Goal: Information Seeking & Learning: Learn about a topic

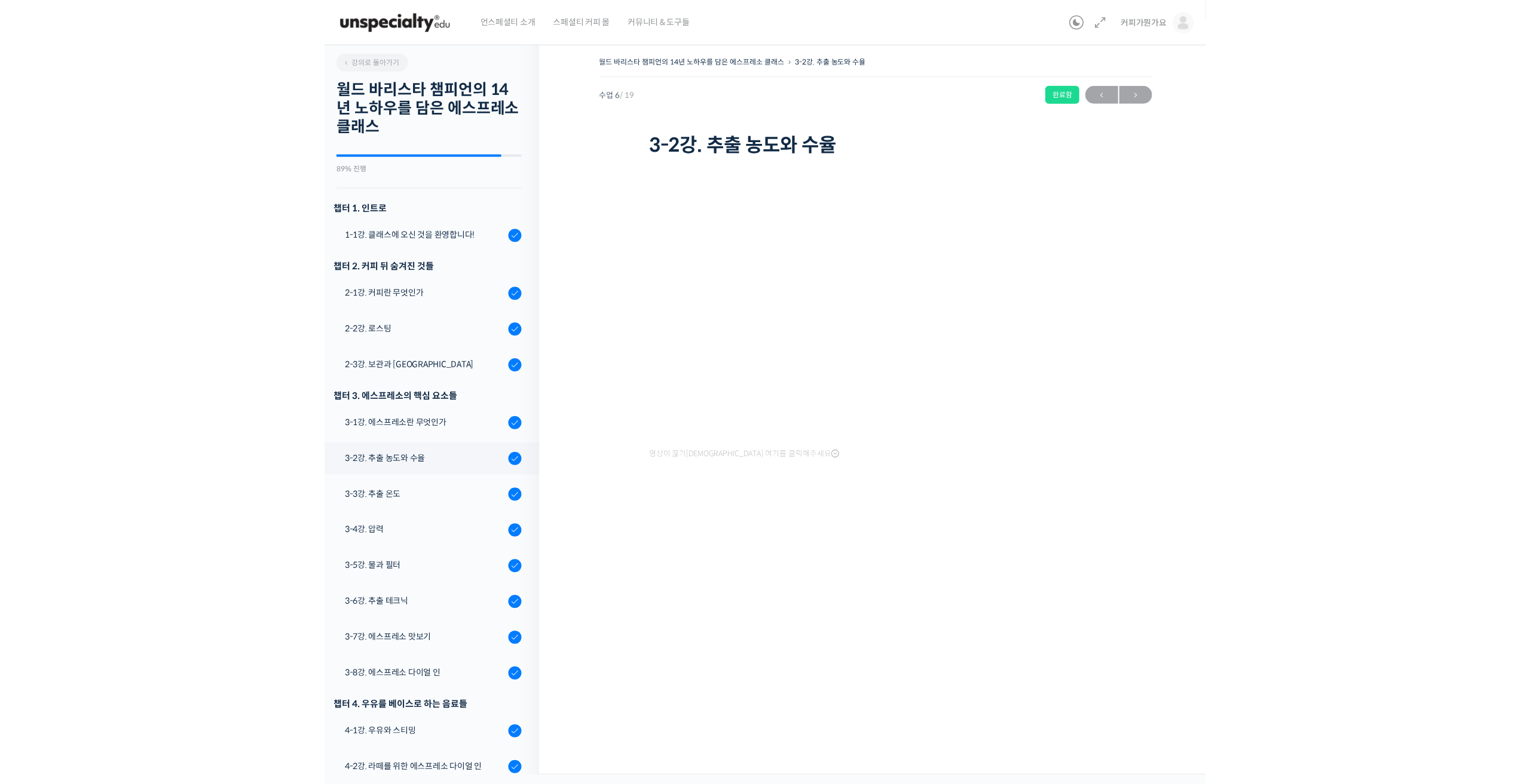
scroll to position [164, 0]
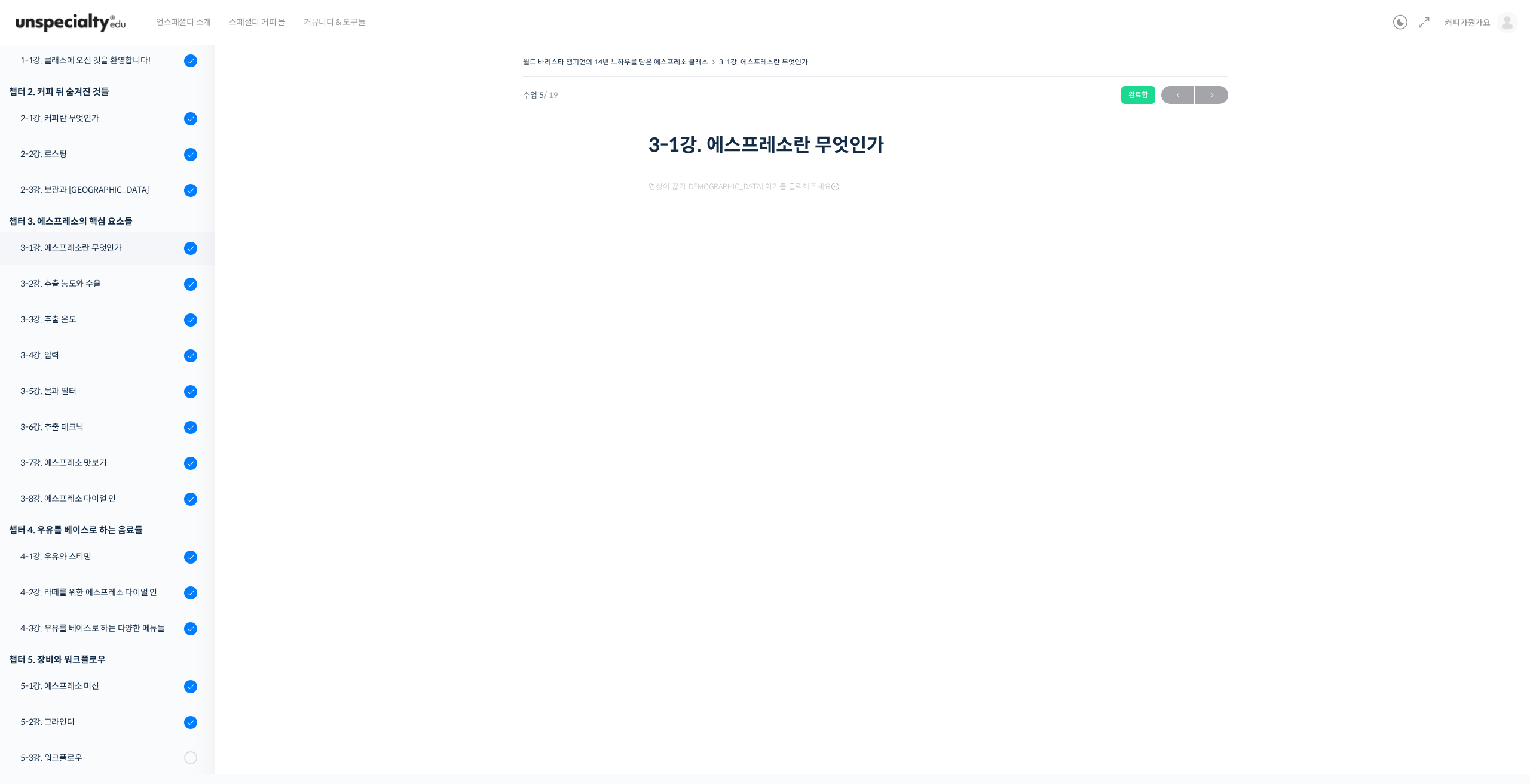
scroll to position [240, 0]
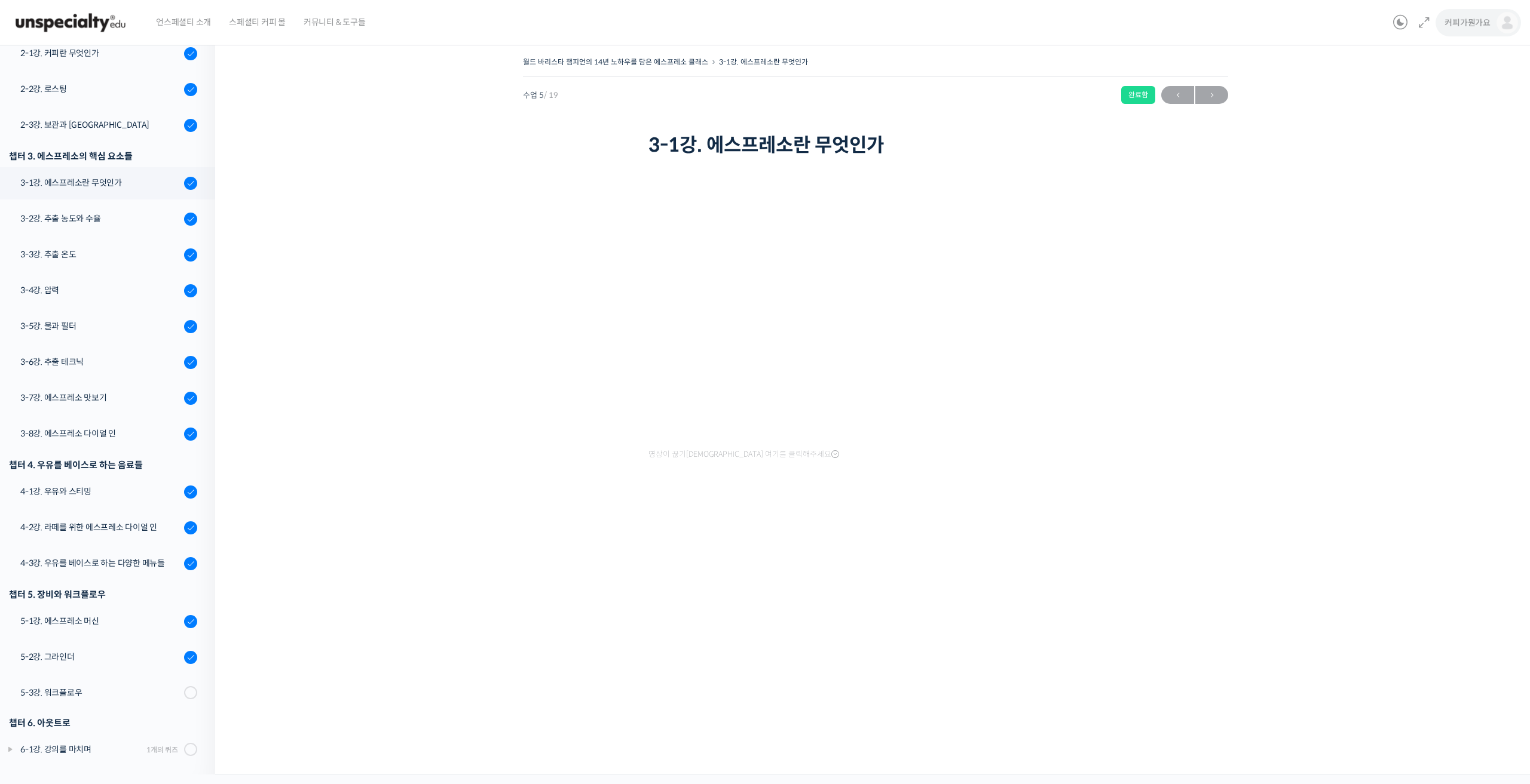
drag, startPoint x: 1462, startPoint y: 14, endPoint x: 1467, endPoint y: 27, distance: 13.9
click at [1462, 14] on link "커피가뭔가요" at bounding box center [1481, 23] width 73 height 46
click at [1443, 92] on span "내가 등록한 강의" at bounding box center [1436, 95] width 52 height 10
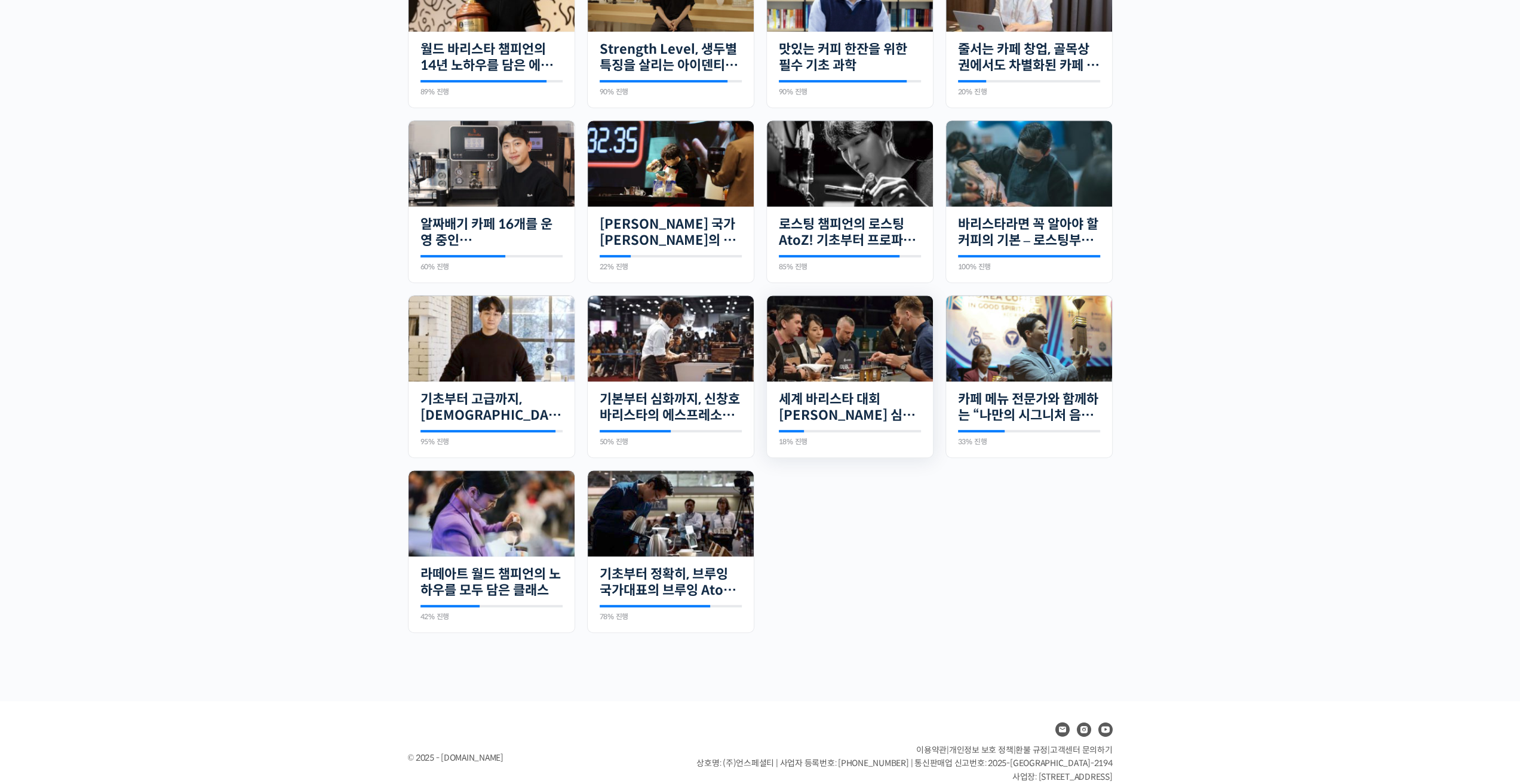
scroll to position [575, 0]
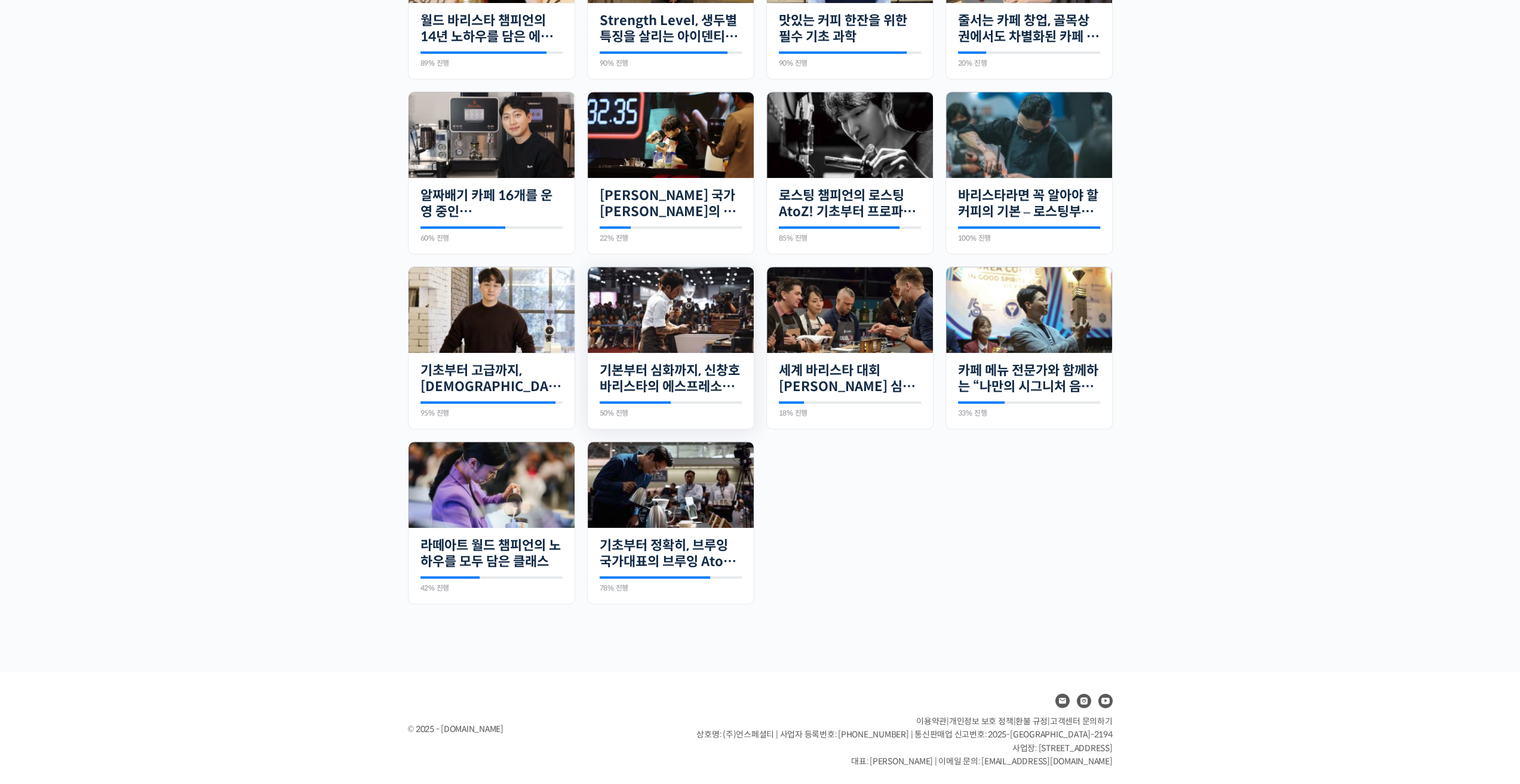
click at [687, 308] on img at bounding box center [671, 310] width 166 height 87
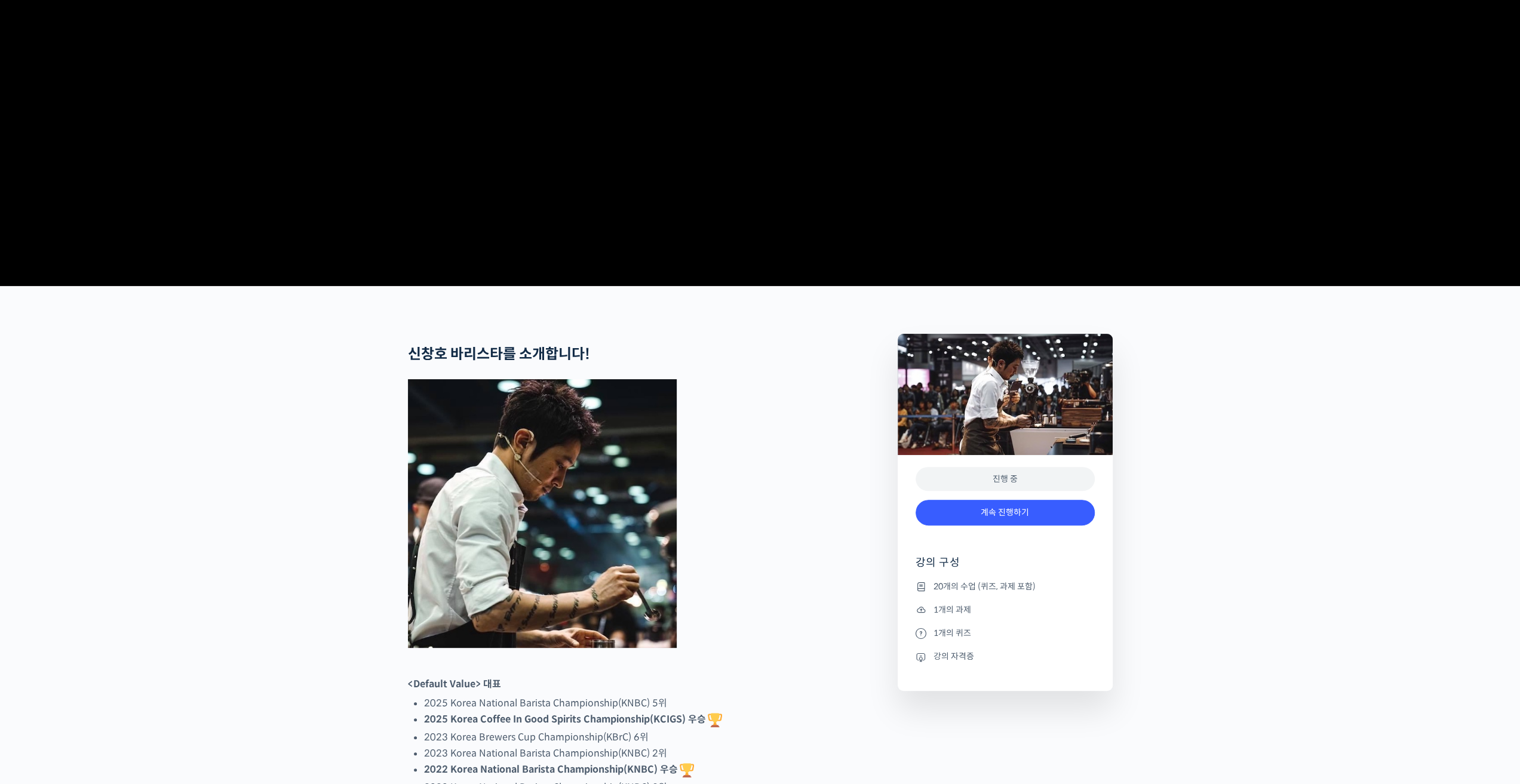
scroll to position [298, 0]
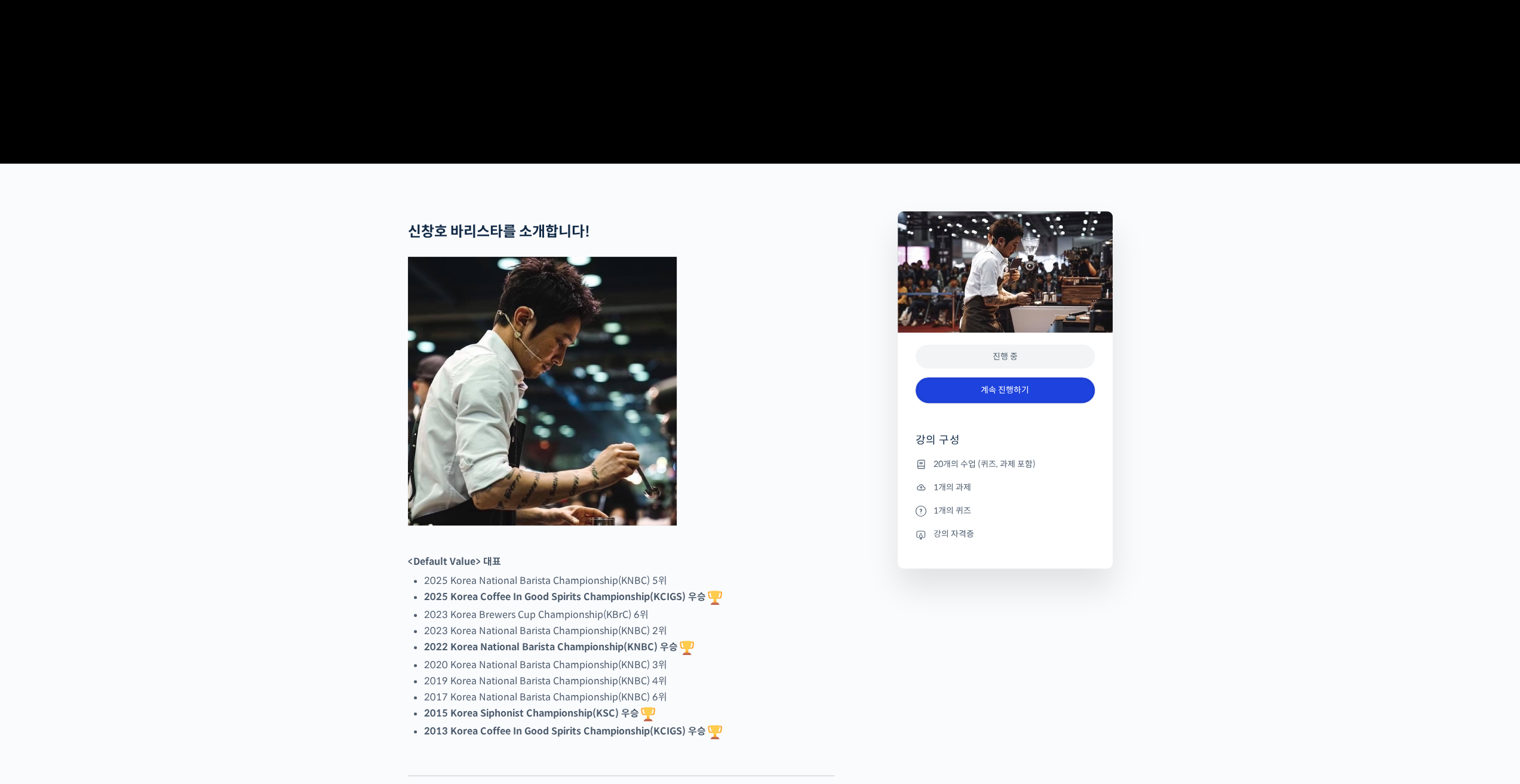
click at [994, 403] on link "계속 진행하기" at bounding box center [1005, 390] width 179 height 26
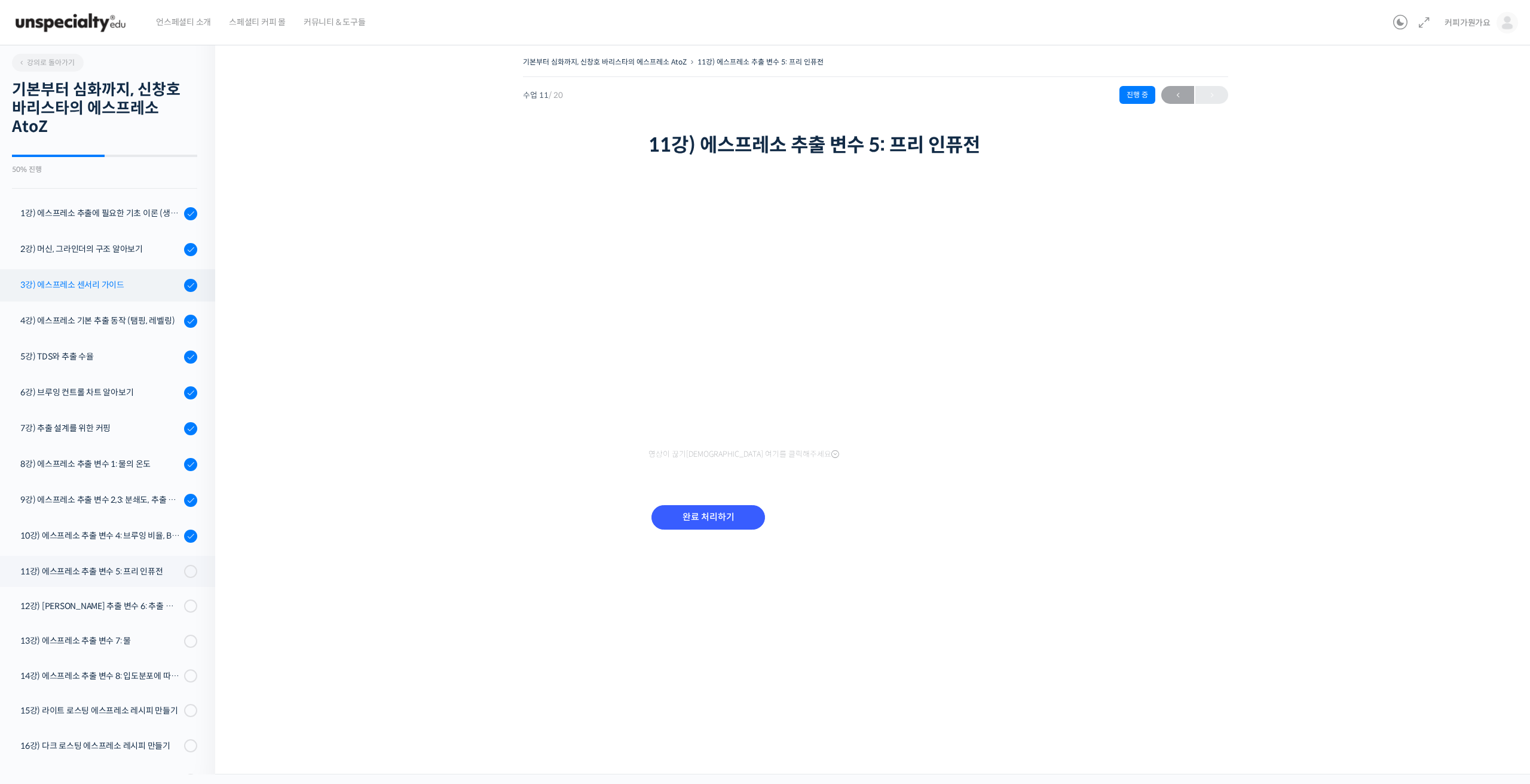
click at [120, 281] on div "3강) 에스프레소 센서리 가이드" at bounding box center [100, 284] width 160 height 13
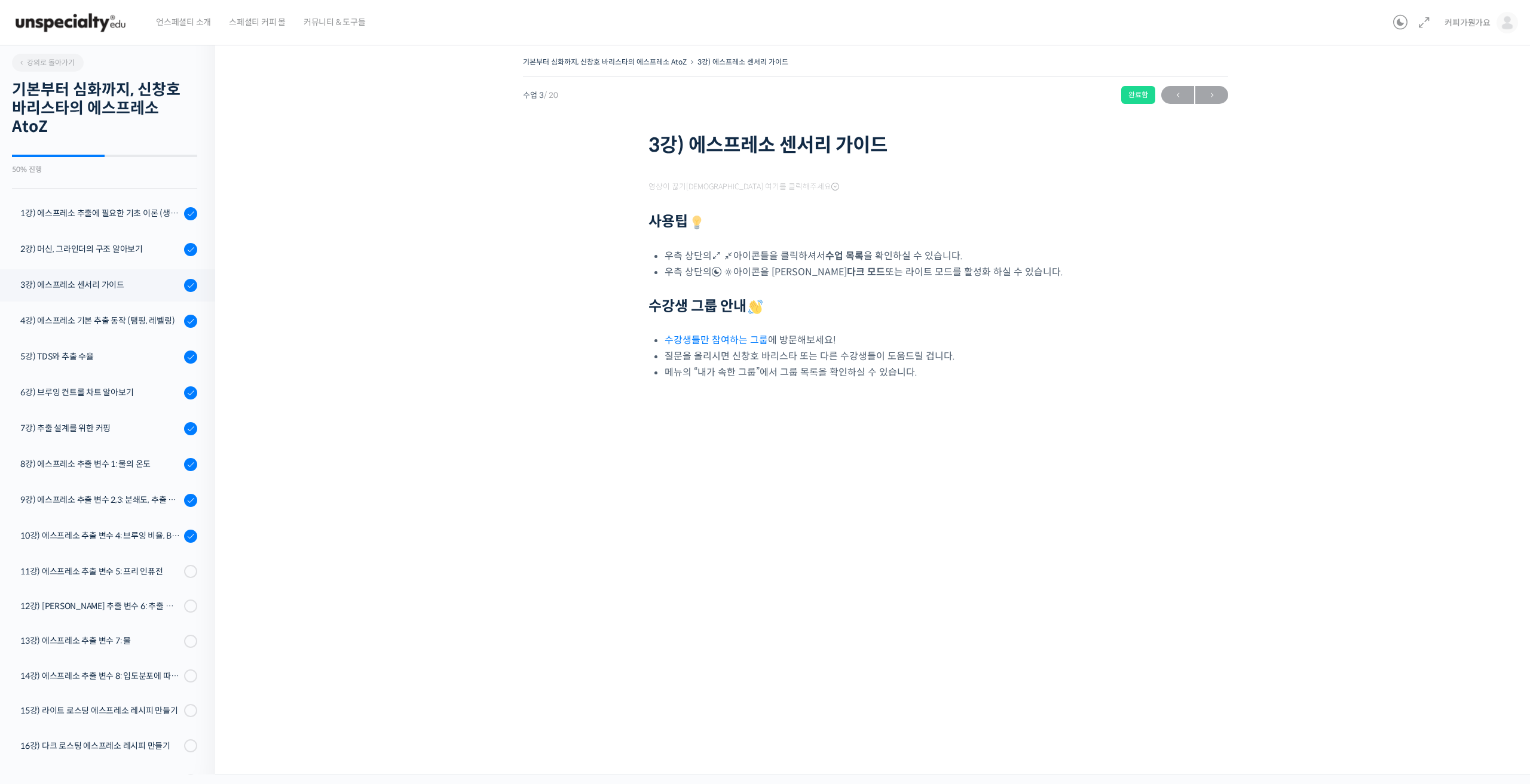
scroll to position [135, 0]
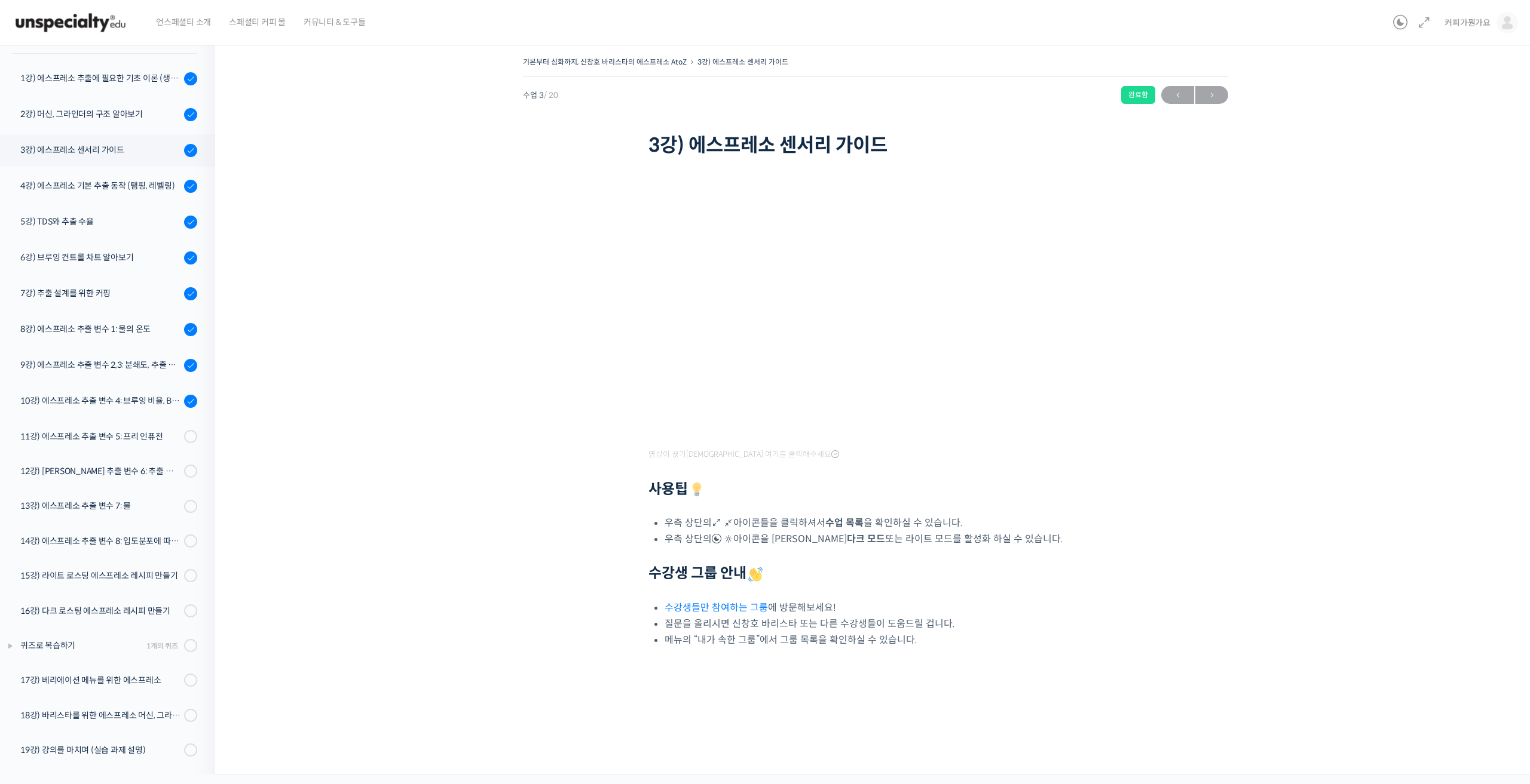
click at [1300, 500] on div "기본부터 심화까지, 신창호 바리스타의 에스프레소 AtoZ 3강) 에스프레소 센서리 가이드 완료함 수업 3 / 20 완료함 ← 이전 다음 → 3…" at bounding box center [875, 378] width 1201 height 649
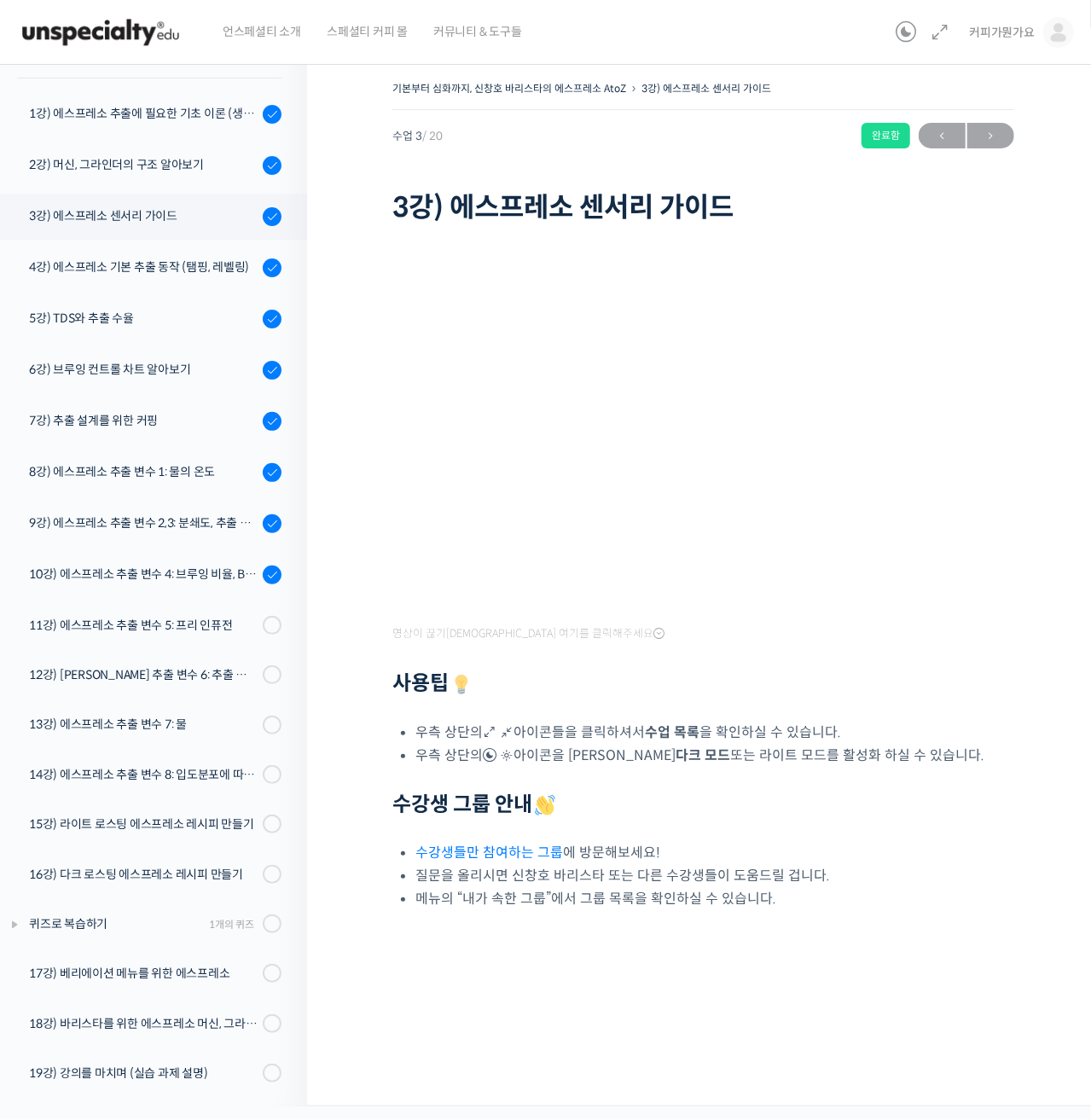
scroll to position [85, 0]
